Goal: Task Accomplishment & Management: Manage account settings

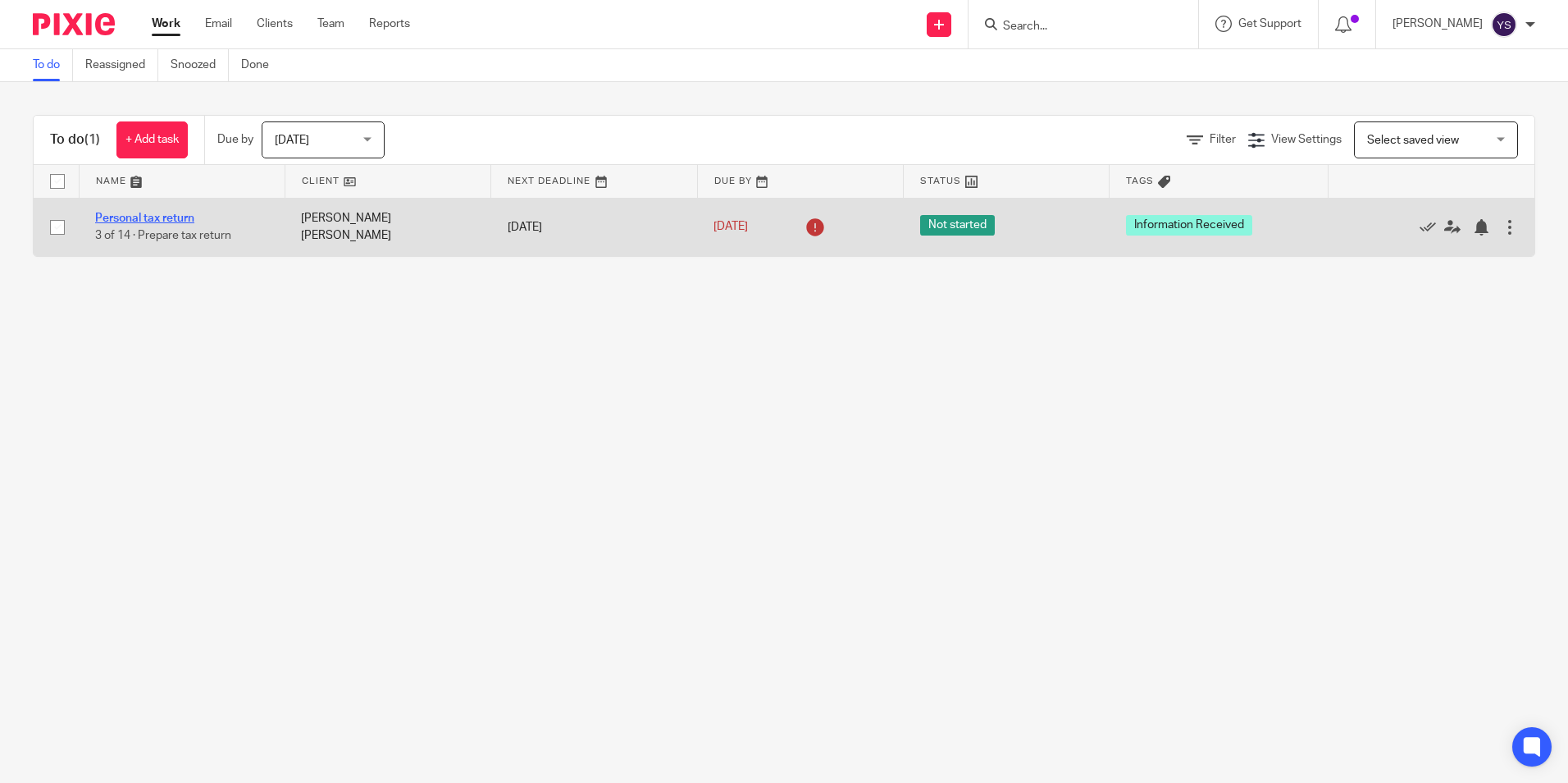
click at [175, 217] on link "Personal tax return" at bounding box center [144, 219] width 100 height 12
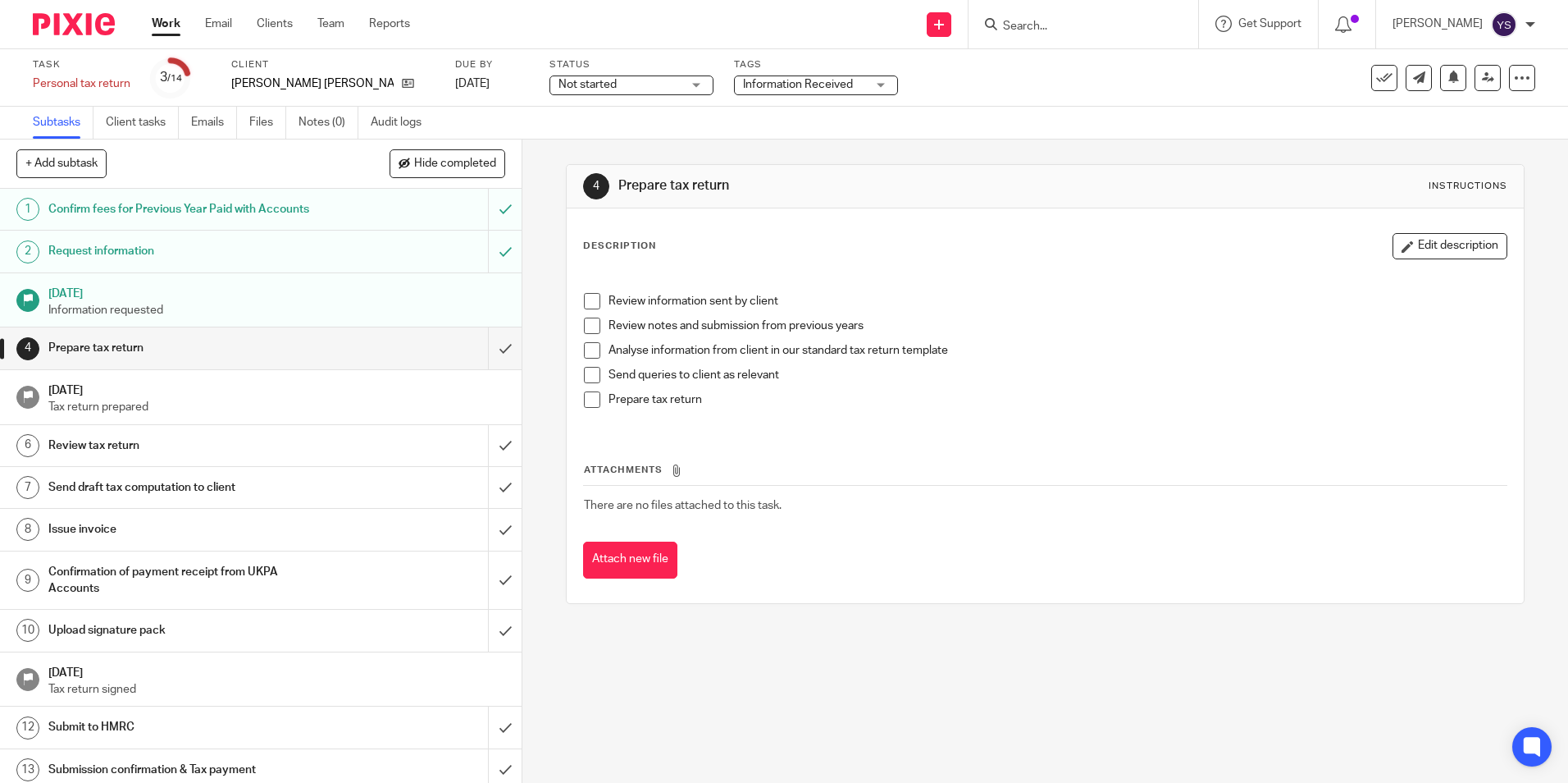
click at [117, 300] on h1 "12 Apr 2025" at bounding box center [277, 291] width 458 height 21
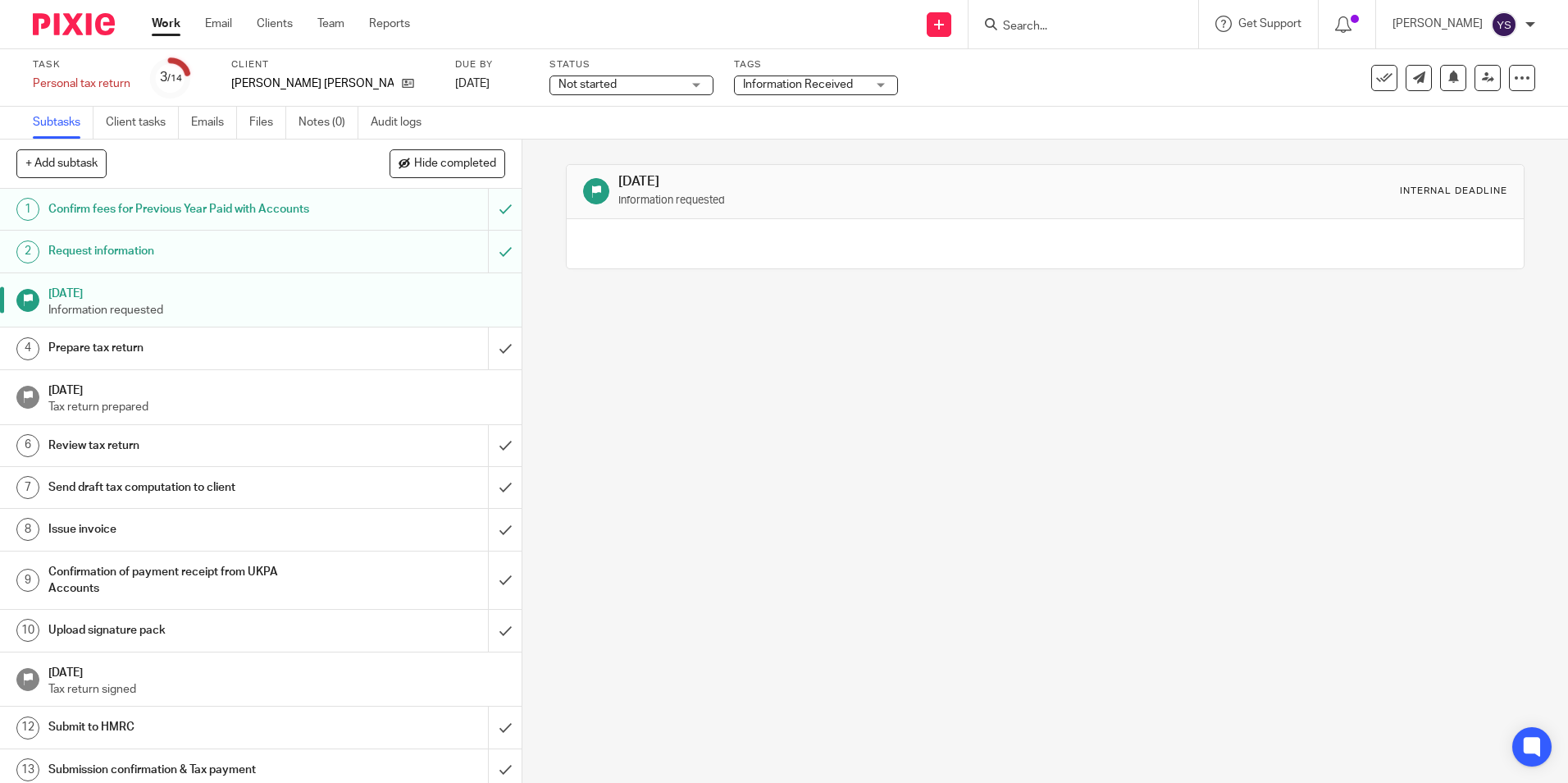
click at [1438, 194] on div "Internal deadline" at bounding box center [1453, 190] width 107 height 13
click at [633, 197] on small "Information requested" at bounding box center [671, 200] width 106 height 10
click at [611, 217] on div "12 Apr 2025 Information requested Internal deadline" at bounding box center [1045, 191] width 956 height 54
click at [162, 260] on h1 "Request information" at bounding box center [189, 251] width 282 height 24
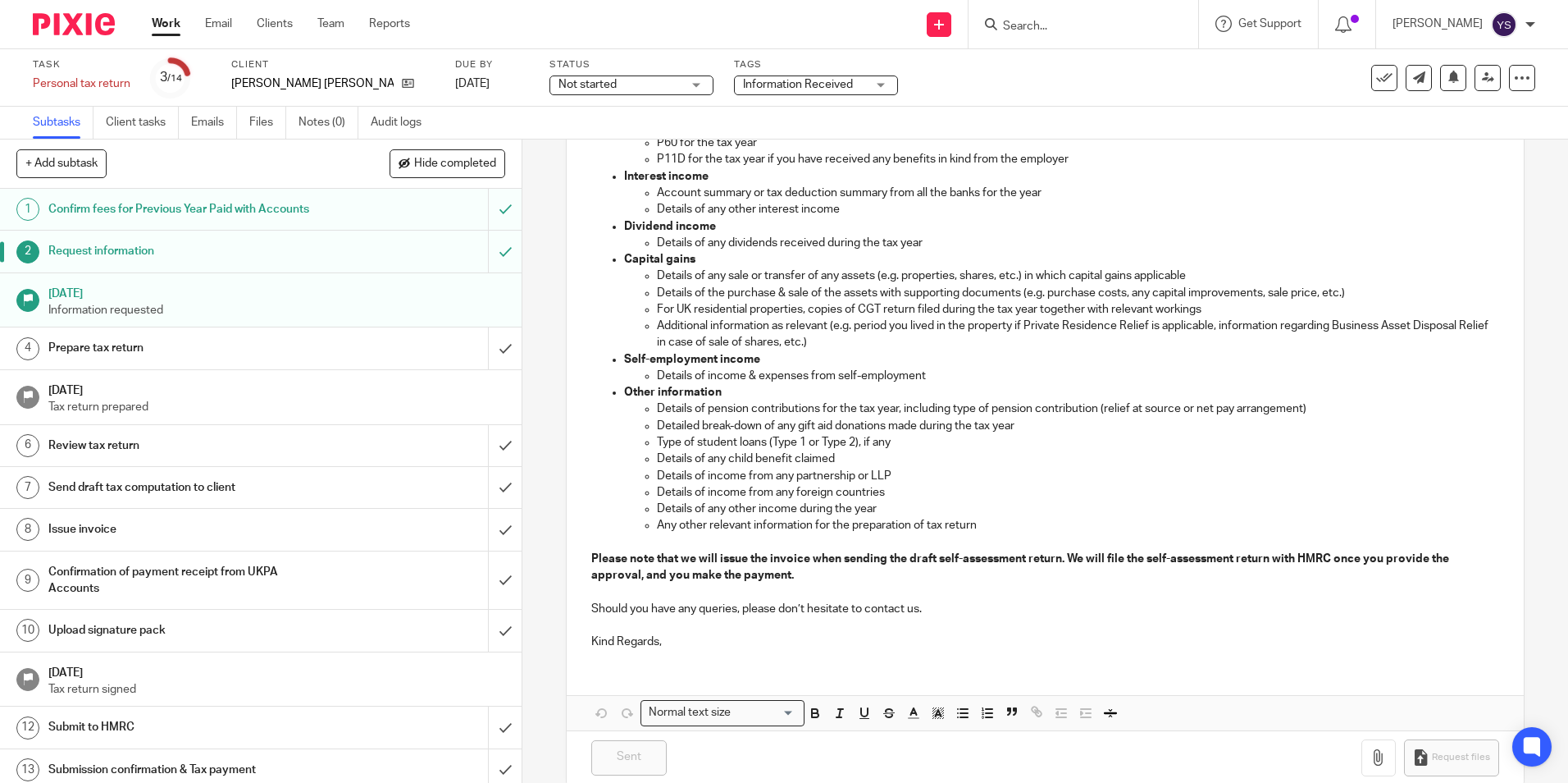
scroll to position [484, 0]
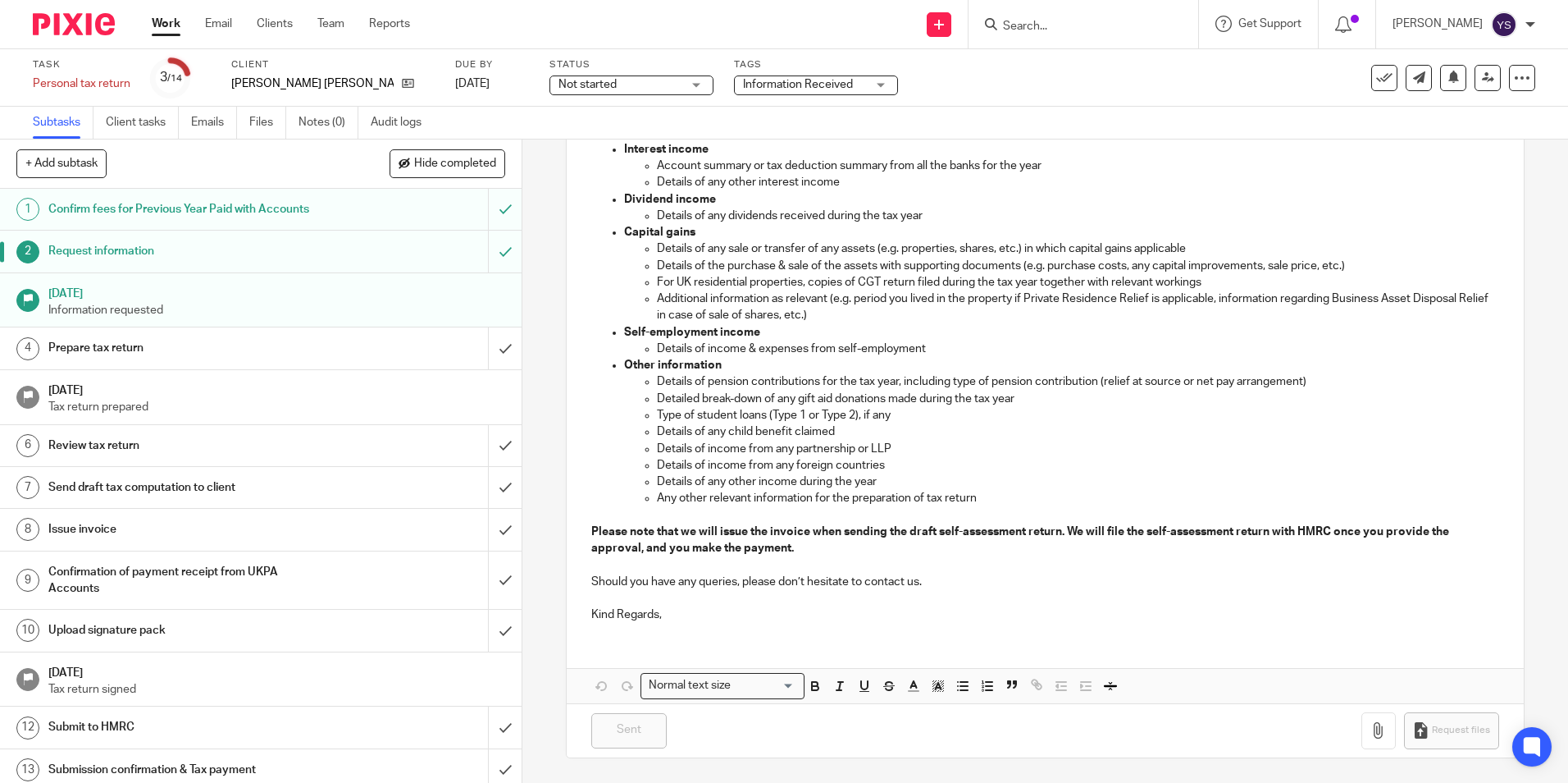
click at [115, 305] on p "Information requested" at bounding box center [277, 309] width 458 height 17
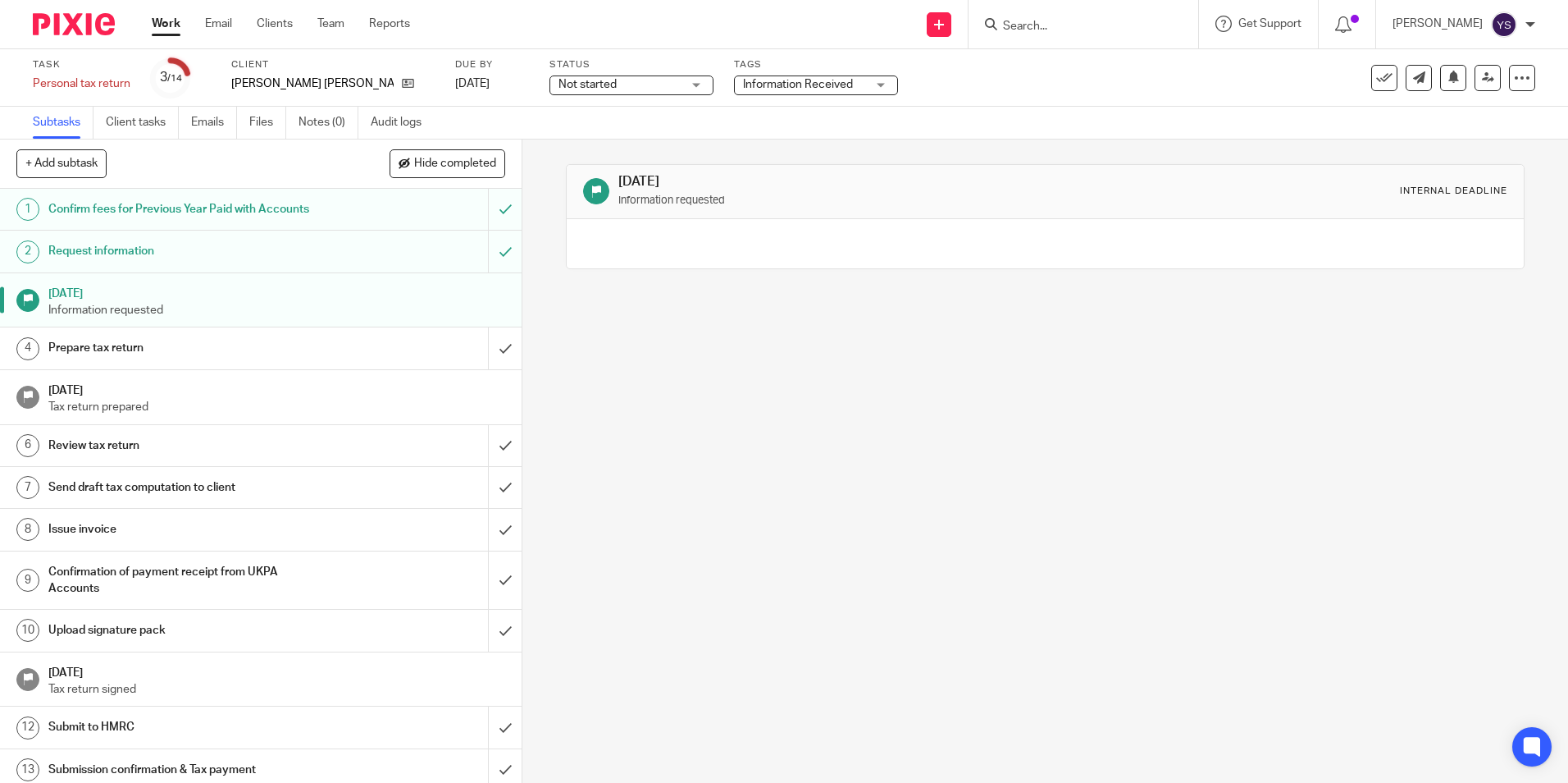
click at [416, 351] on div "Prepare tax return" at bounding box center [261, 348] width 423 height 24
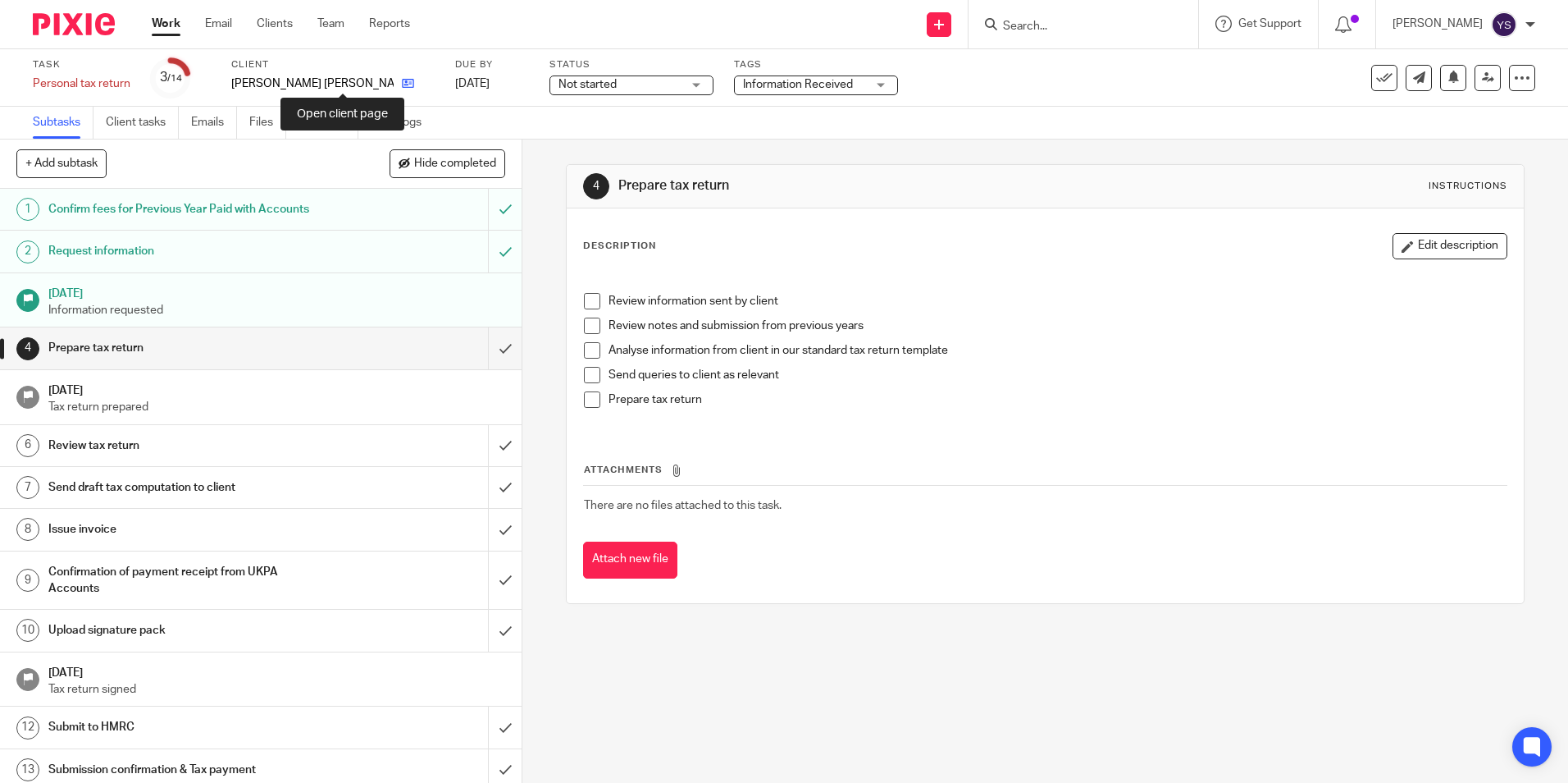
click at [402, 85] on icon at bounding box center [408, 83] width 13 height 13
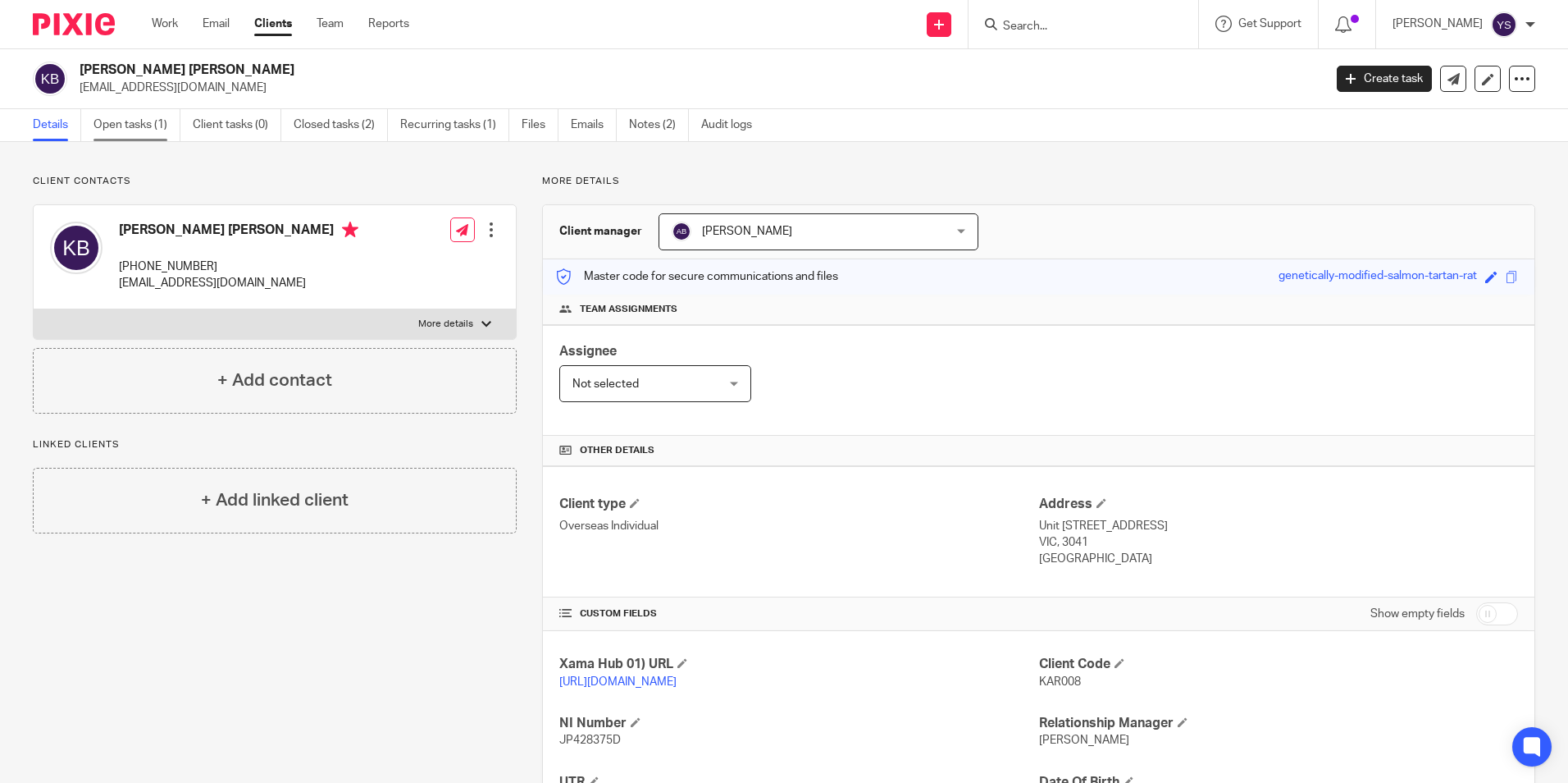
click at [143, 128] on link "Open tasks (1)" at bounding box center [137, 125] width 87 height 32
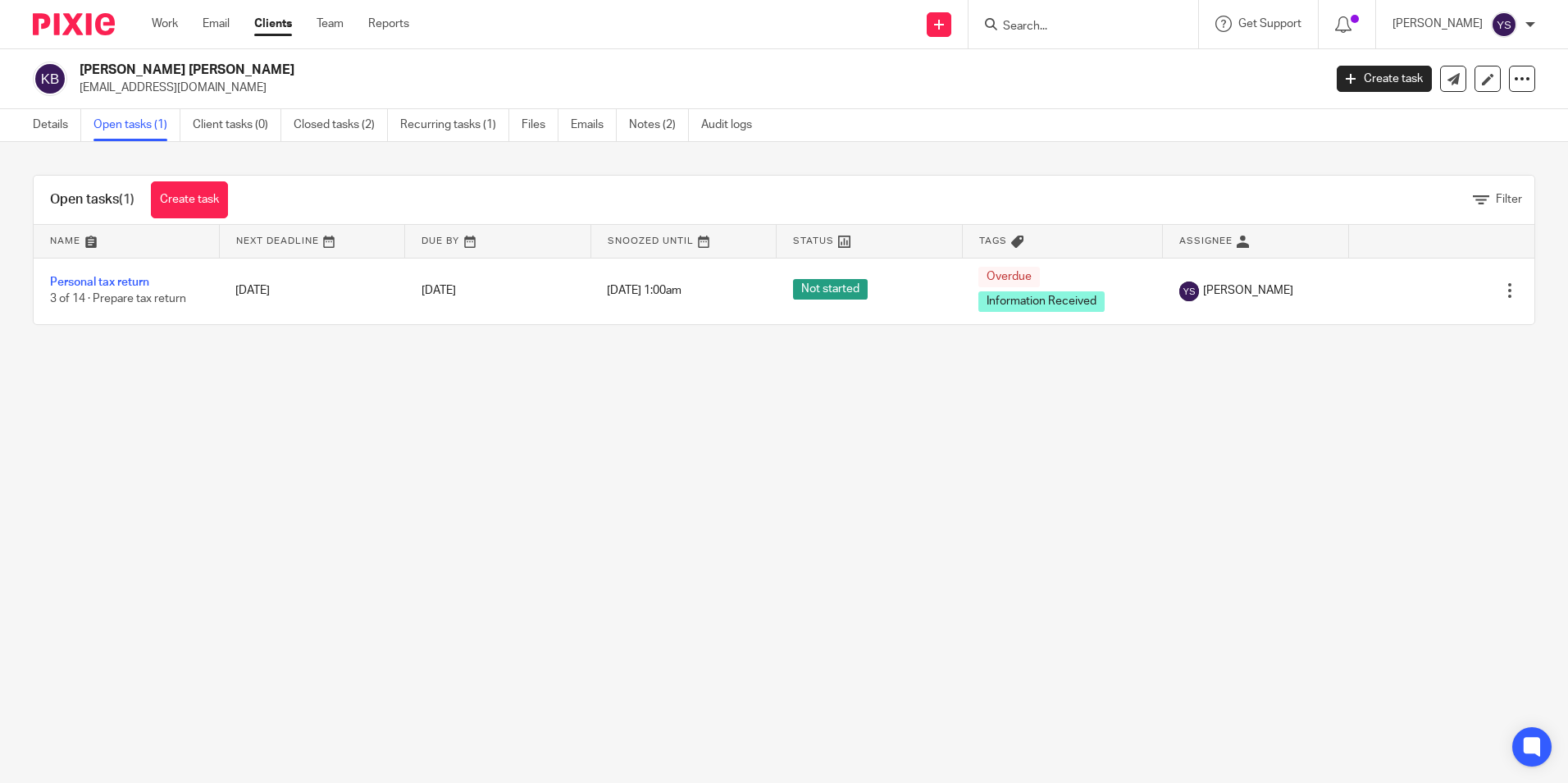
drag, startPoint x: 198, startPoint y: 68, endPoint x: 58, endPoint y: 74, distance: 140.1
click at [58, 74] on div "[PERSON_NAME] [PERSON_NAME] [EMAIL_ADDRESS][DOMAIN_NAME]" at bounding box center [672, 78] width 1279 height 34
copy div "[PERSON_NAME] [PERSON_NAME]"
click at [320, 167] on div "Open tasks (1) Create task Filter Name Next Deadline Due By Snoozed Until Statu…" at bounding box center [784, 249] width 1568 height 216
click at [38, 120] on link "Details" at bounding box center [58, 125] width 49 height 32
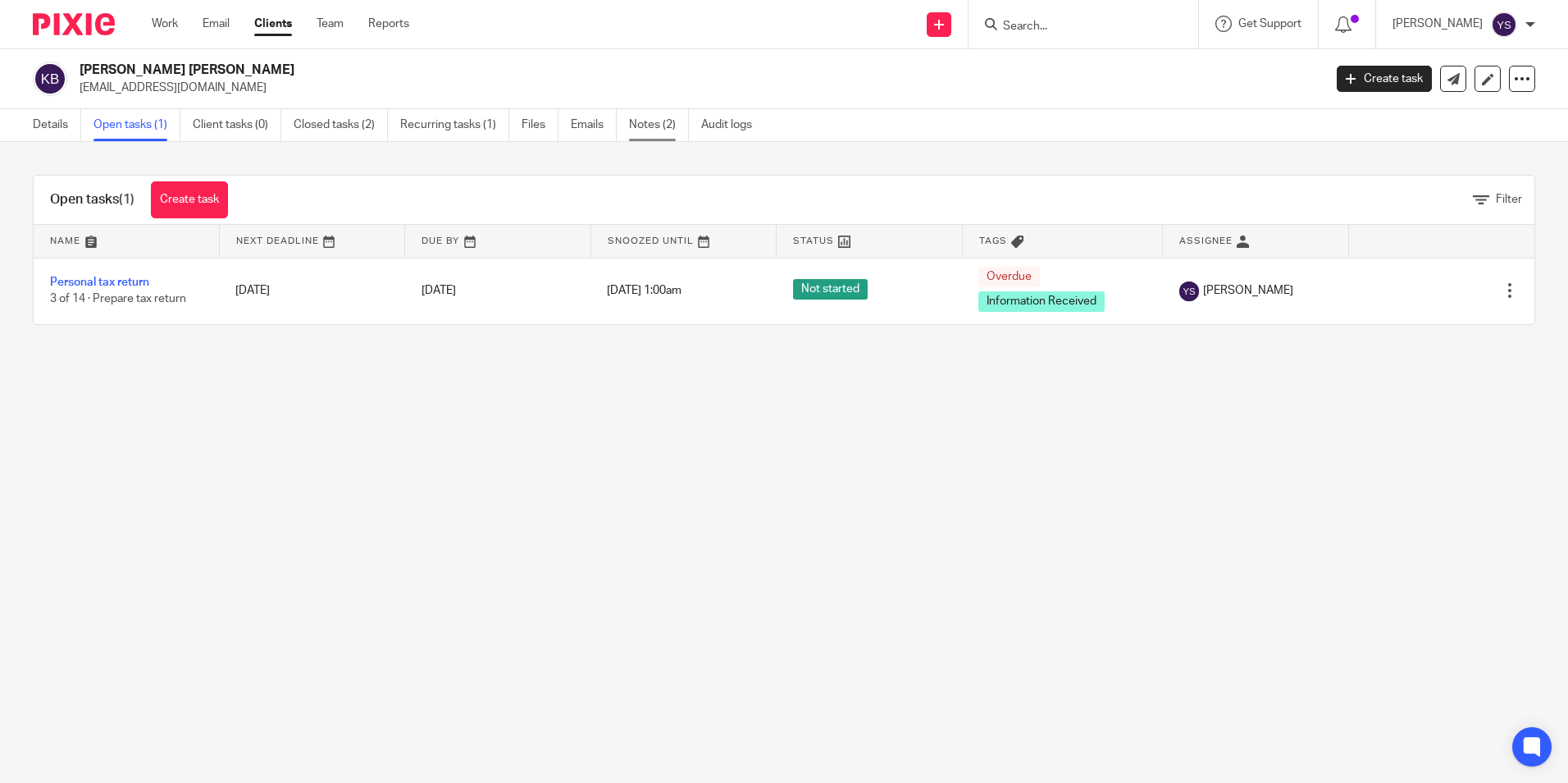
click at [648, 126] on link "Notes (2)" at bounding box center [658, 125] width 60 height 32
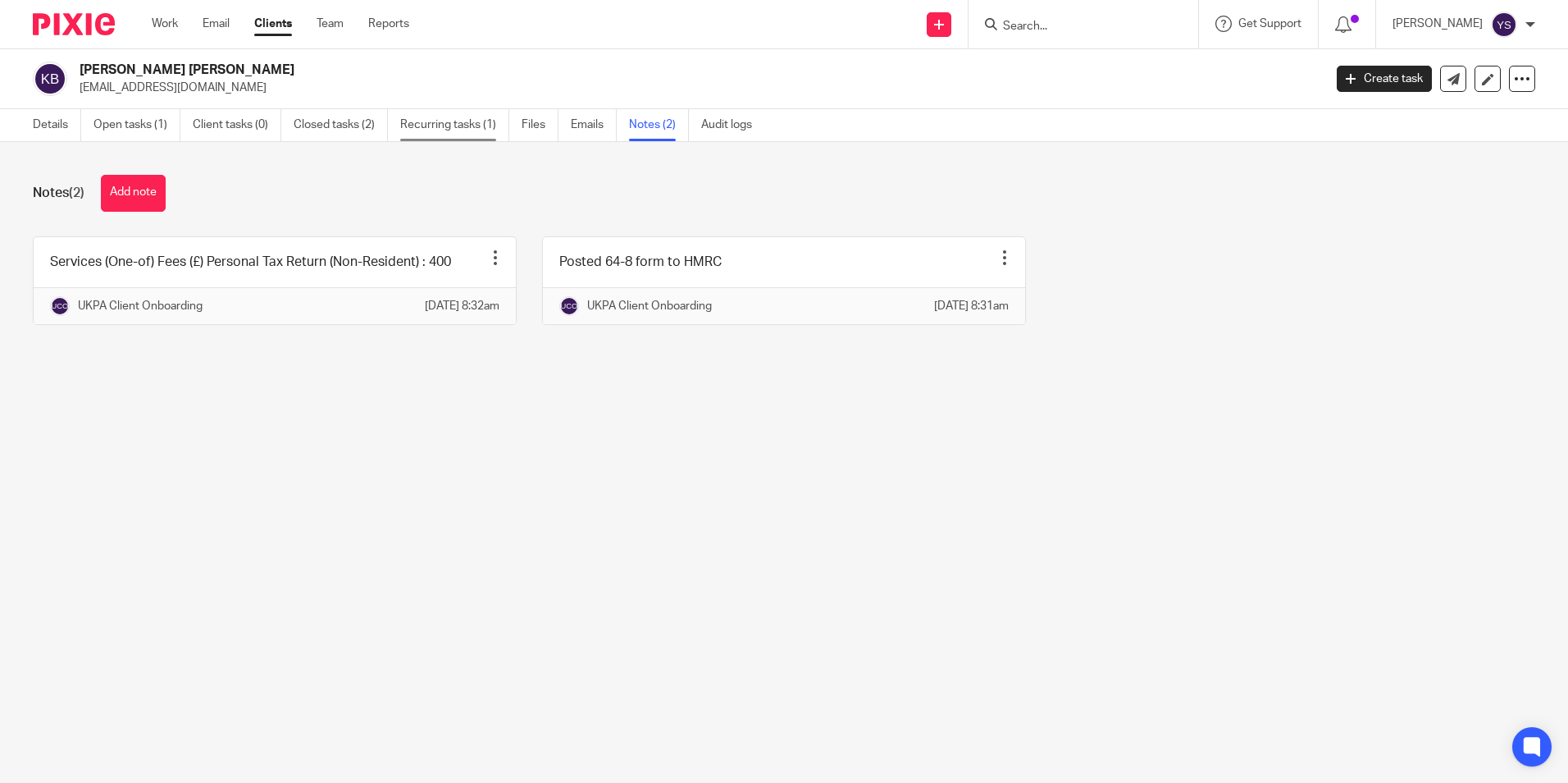
click at [438, 126] on link "Recurring tasks (1)" at bounding box center [455, 125] width 109 height 32
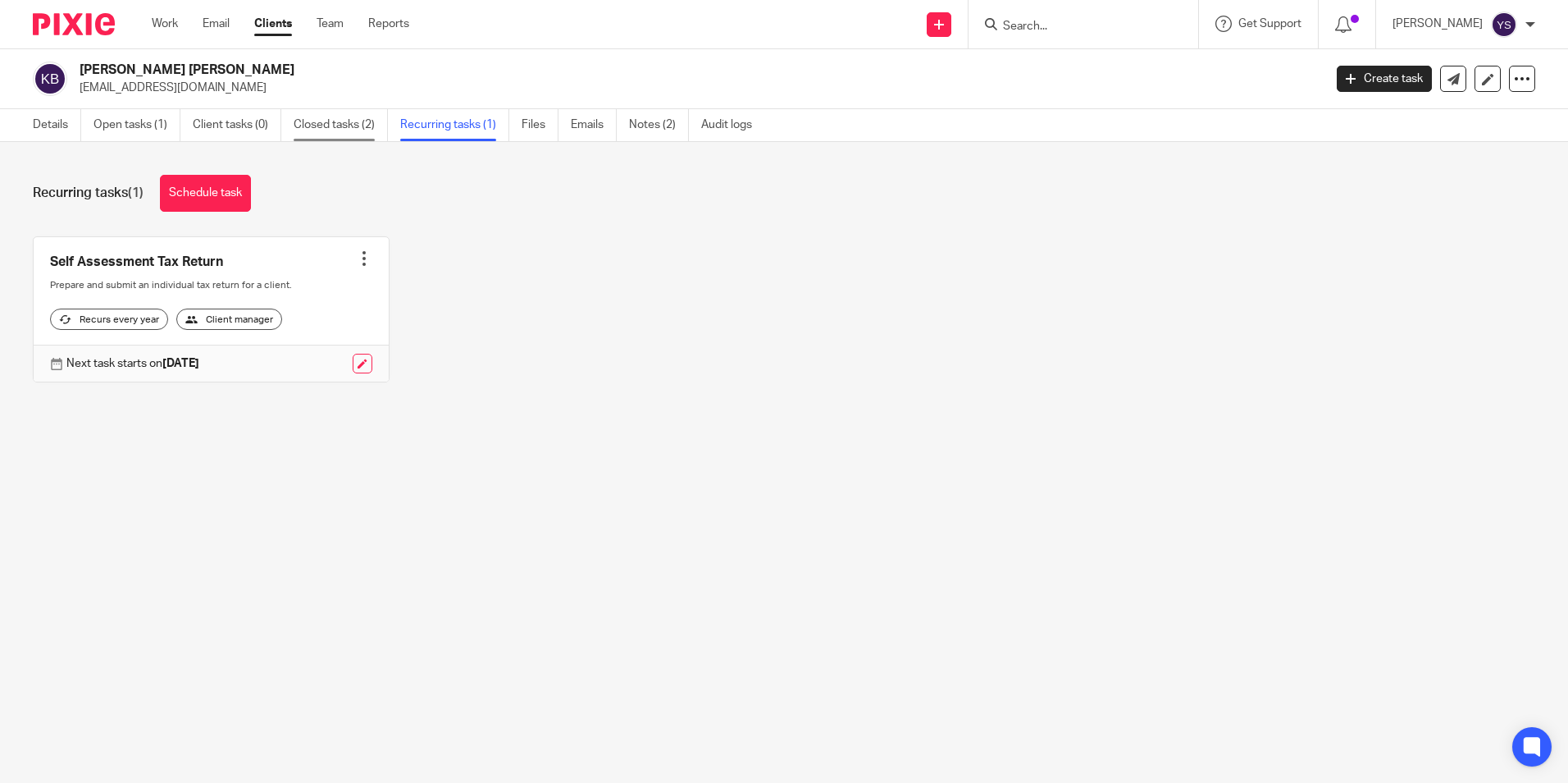
click at [330, 112] on link "Closed tasks (2)" at bounding box center [341, 125] width 95 height 32
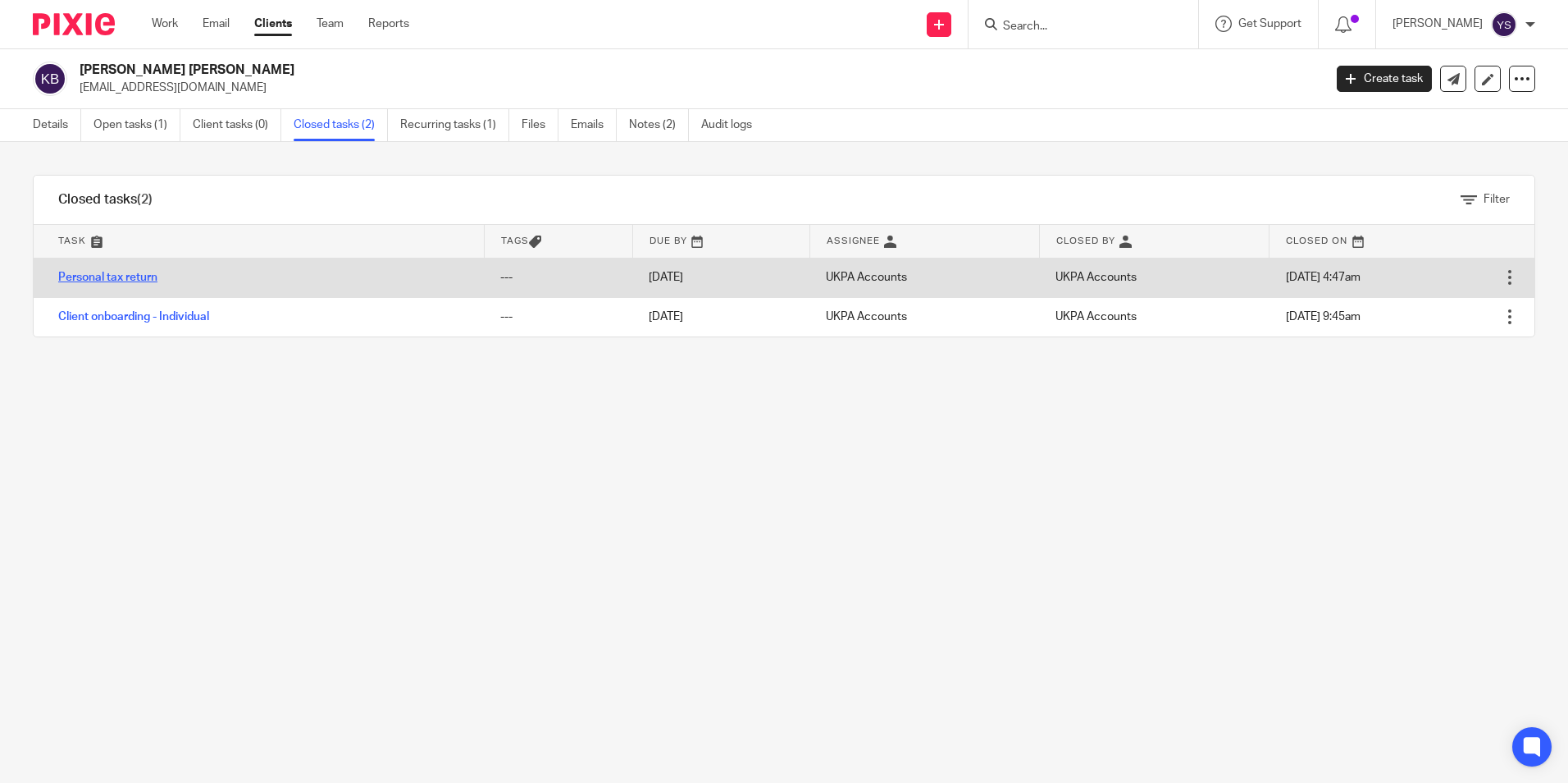
click at [151, 282] on link "Personal tax return" at bounding box center [108, 277] width 100 height 12
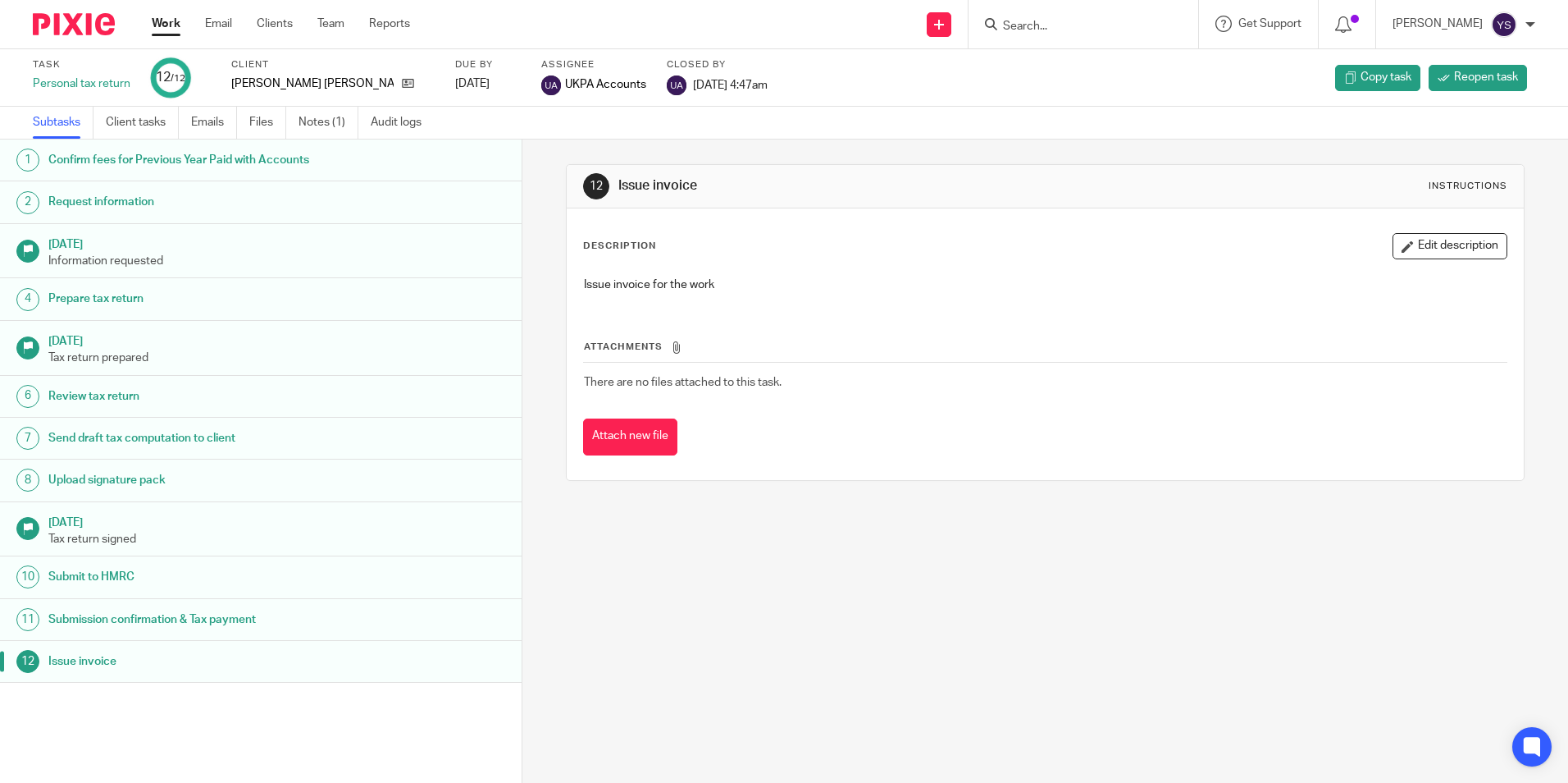
click at [112, 301] on h1 "Prepare tax return" at bounding box center [201, 298] width 305 height 24
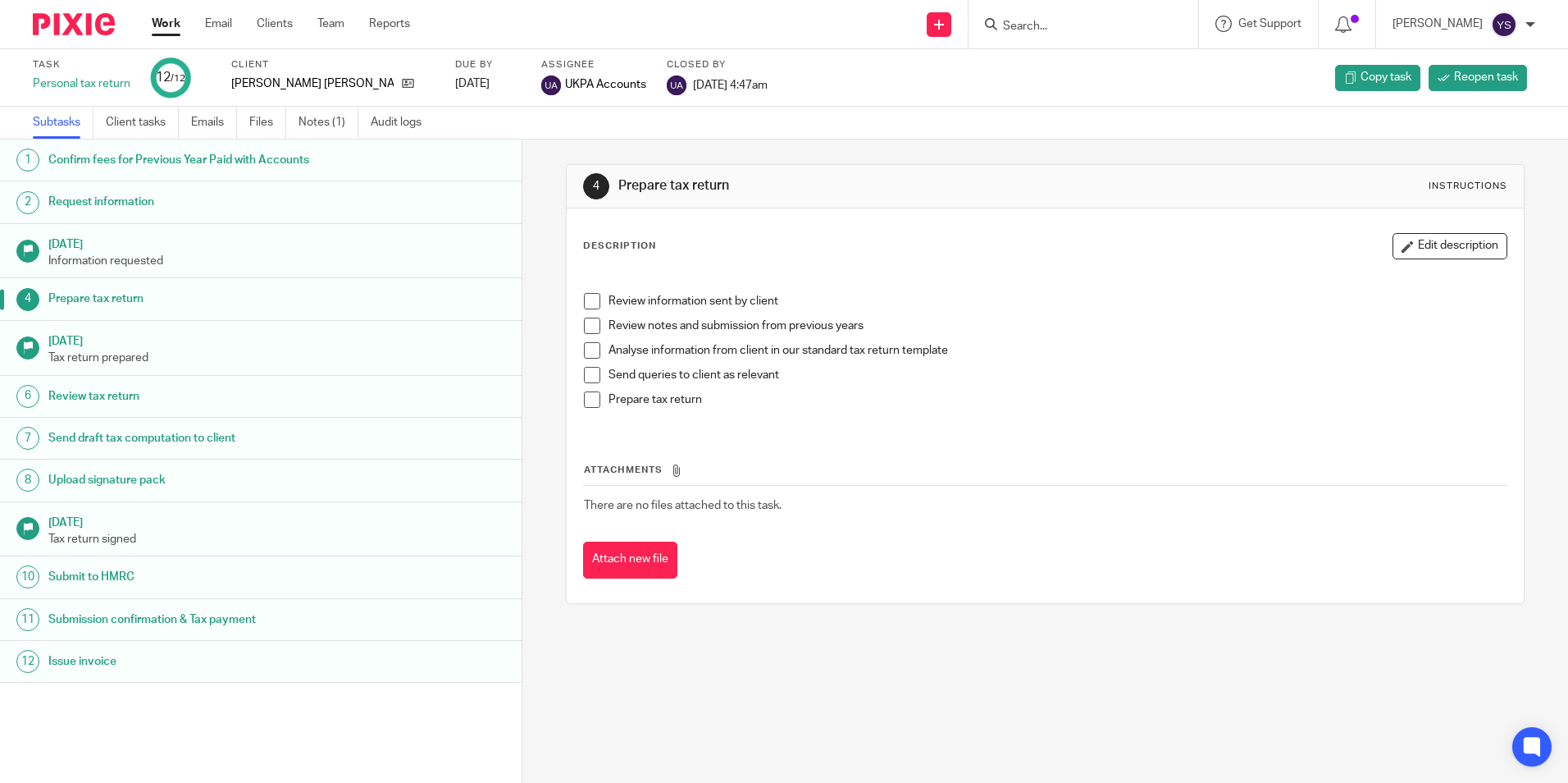
click at [124, 203] on h1 "Request information" at bounding box center [201, 201] width 305 height 24
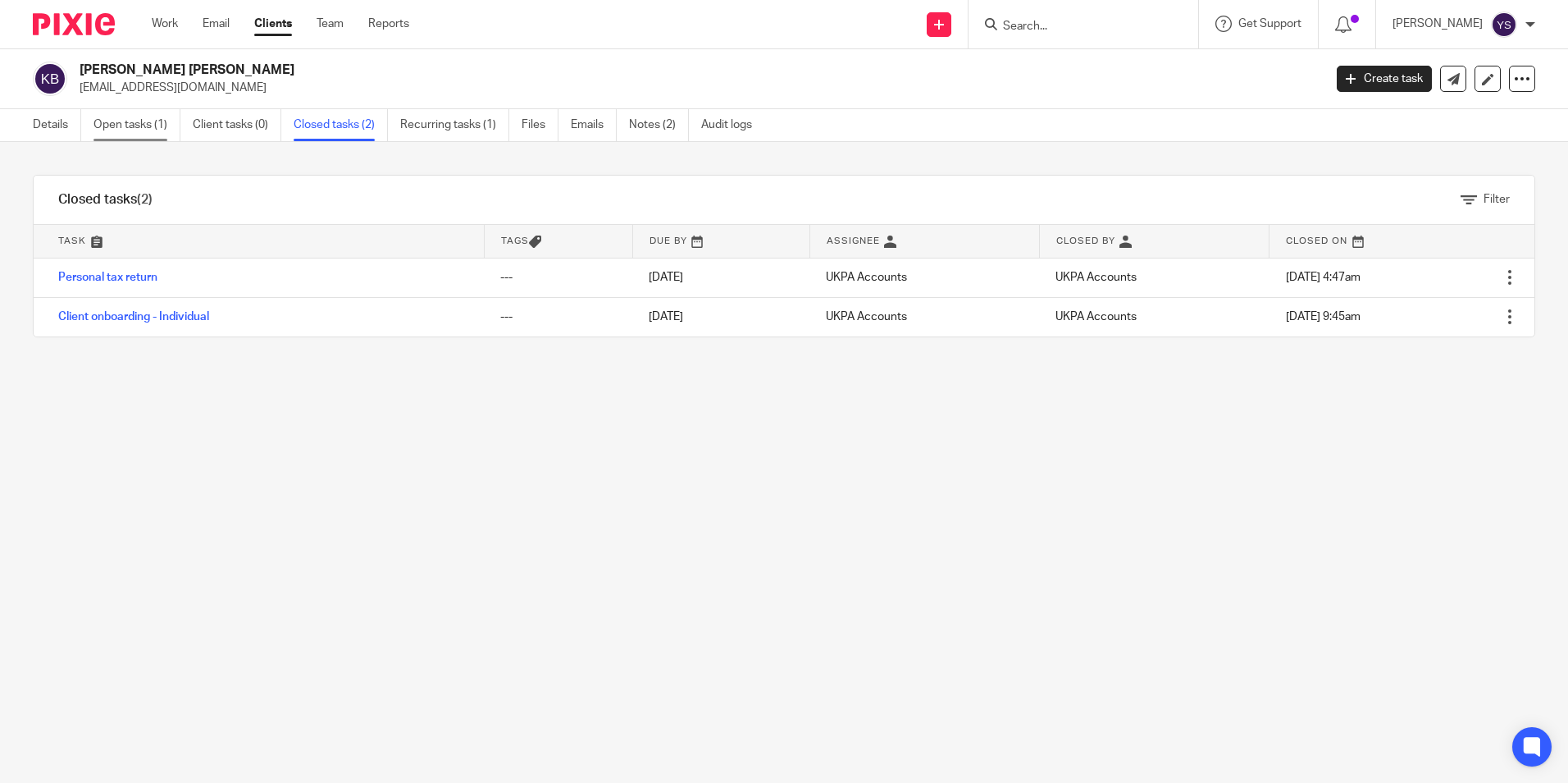
click at [138, 130] on link "Open tasks (1)" at bounding box center [137, 125] width 87 height 32
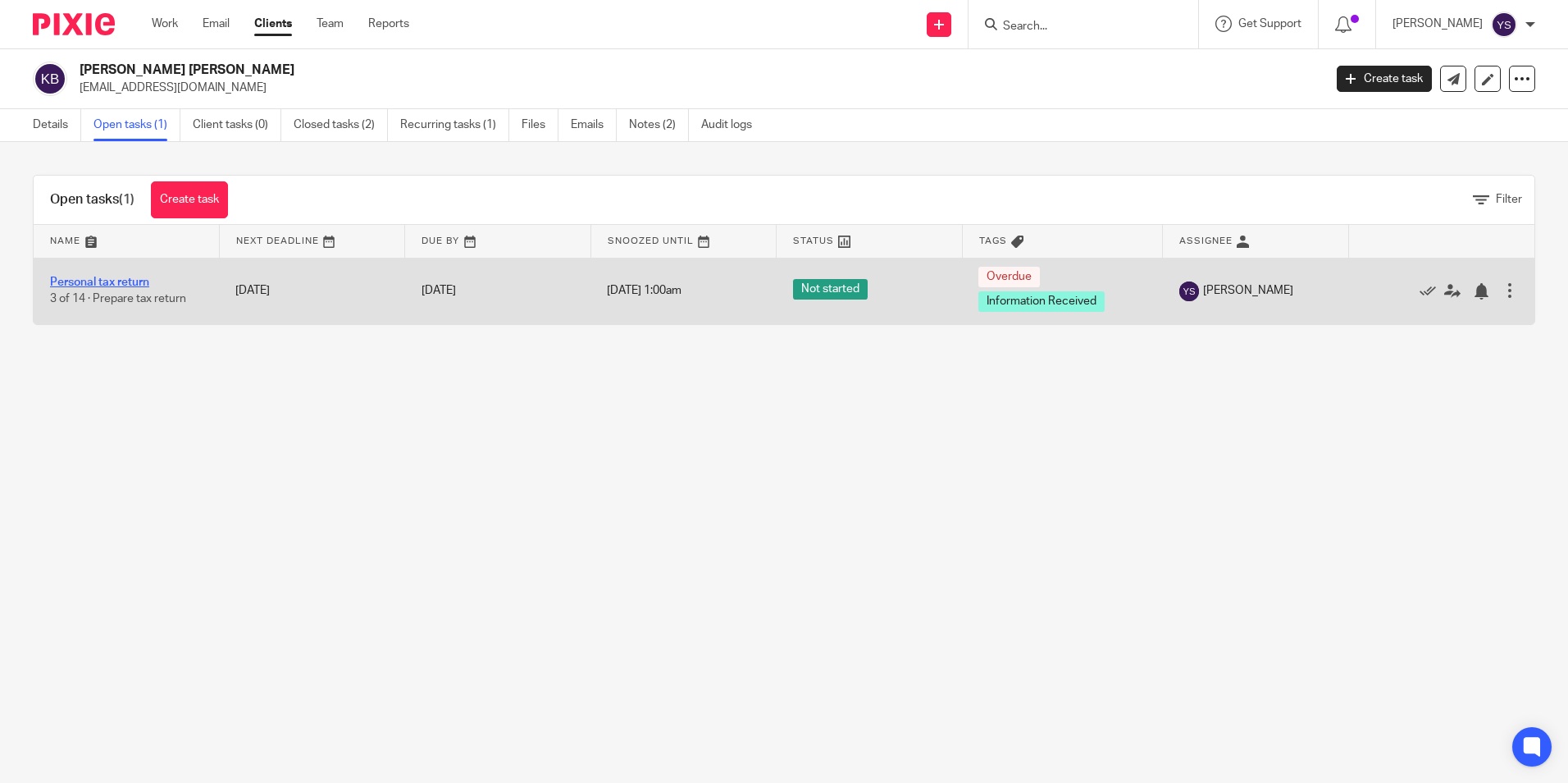
click at [144, 285] on link "Personal tax return" at bounding box center [100, 282] width 100 height 12
